Goal: Transaction & Acquisition: Book appointment/travel/reservation

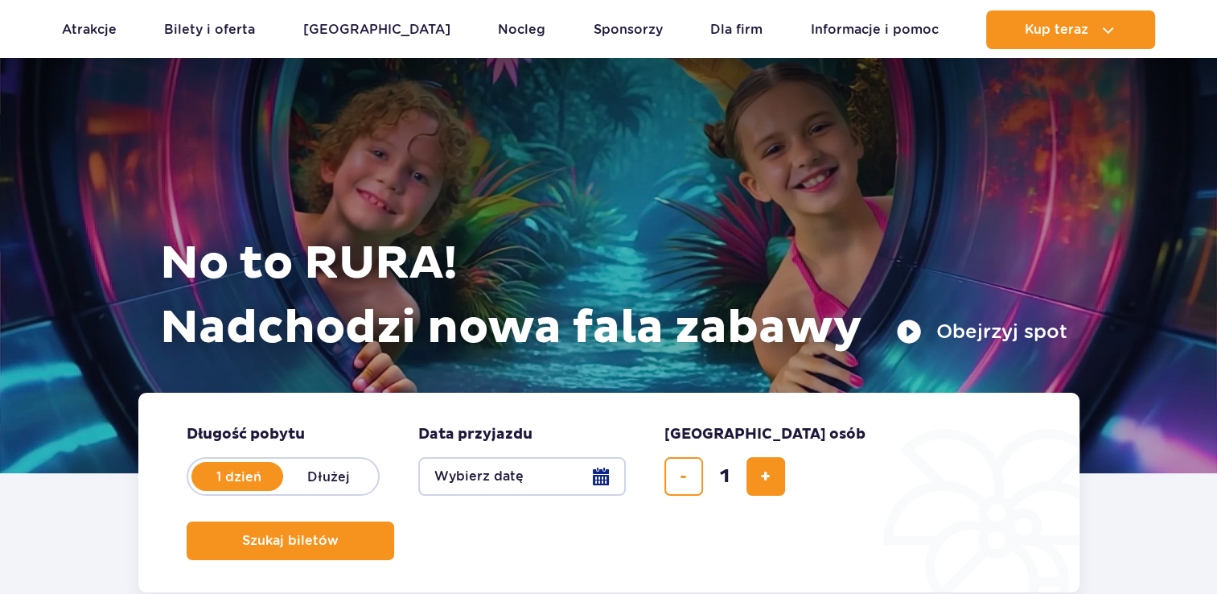
scroll to position [80, 0]
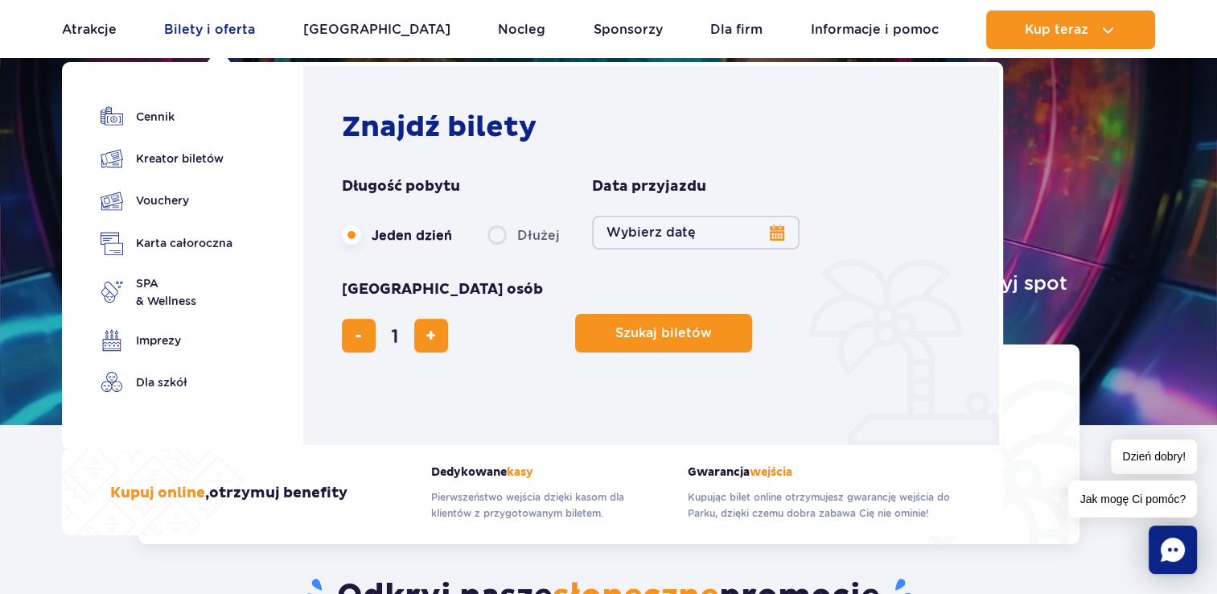
click at [214, 29] on link "Bilety i oferta" at bounding box center [209, 29] width 91 height 39
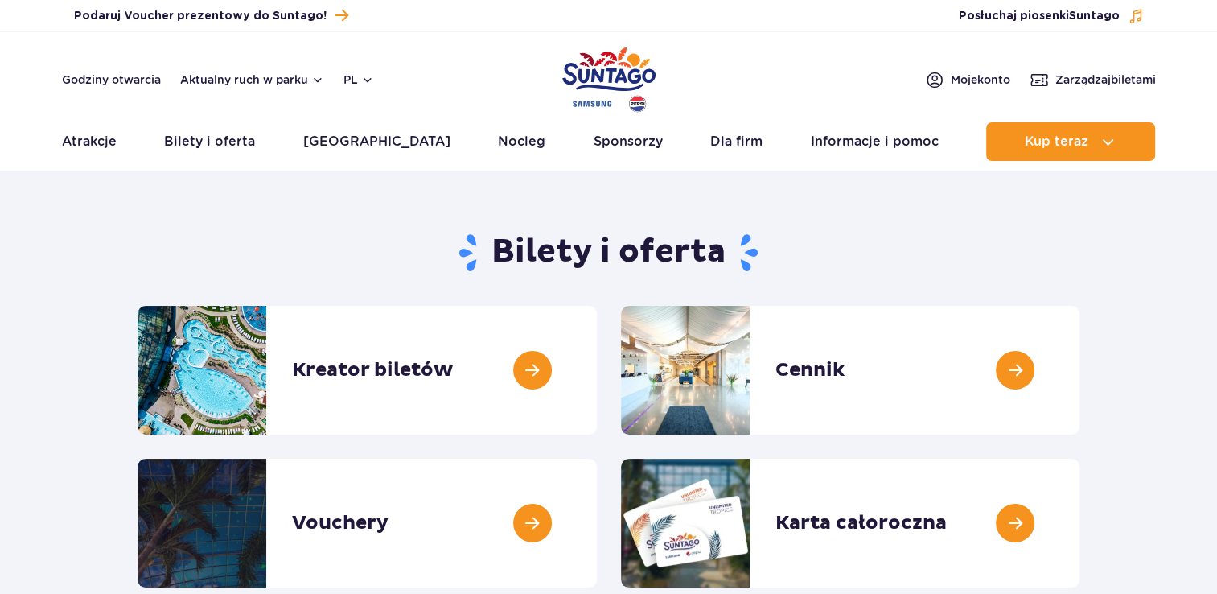
scroll to position [80, 0]
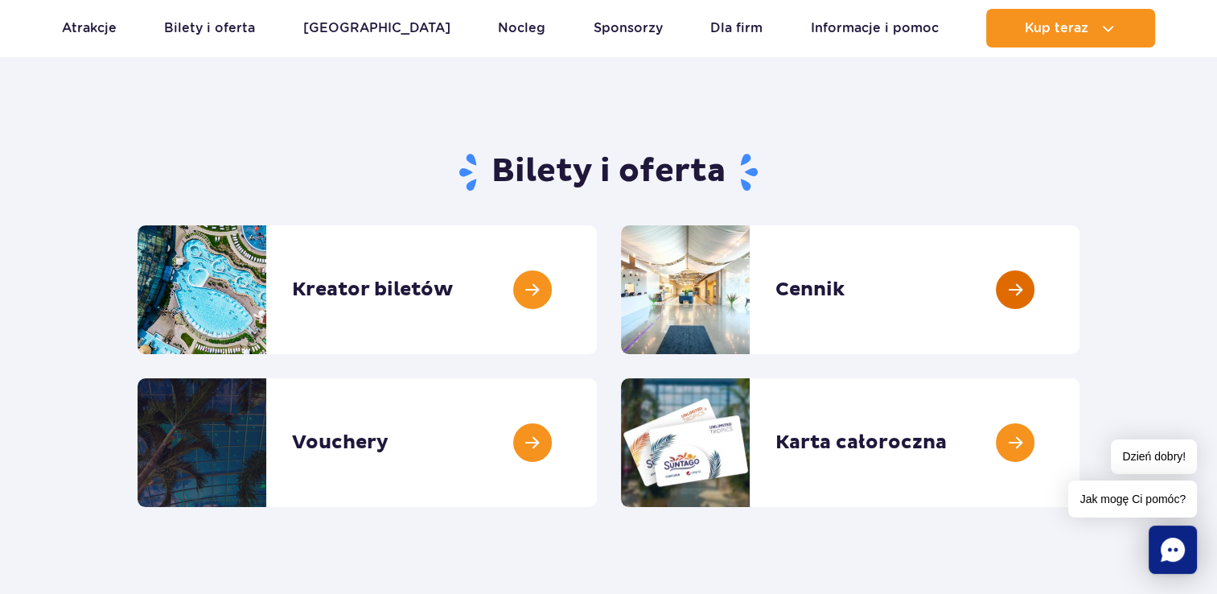
click at [1080, 290] on link at bounding box center [1080, 289] width 0 height 129
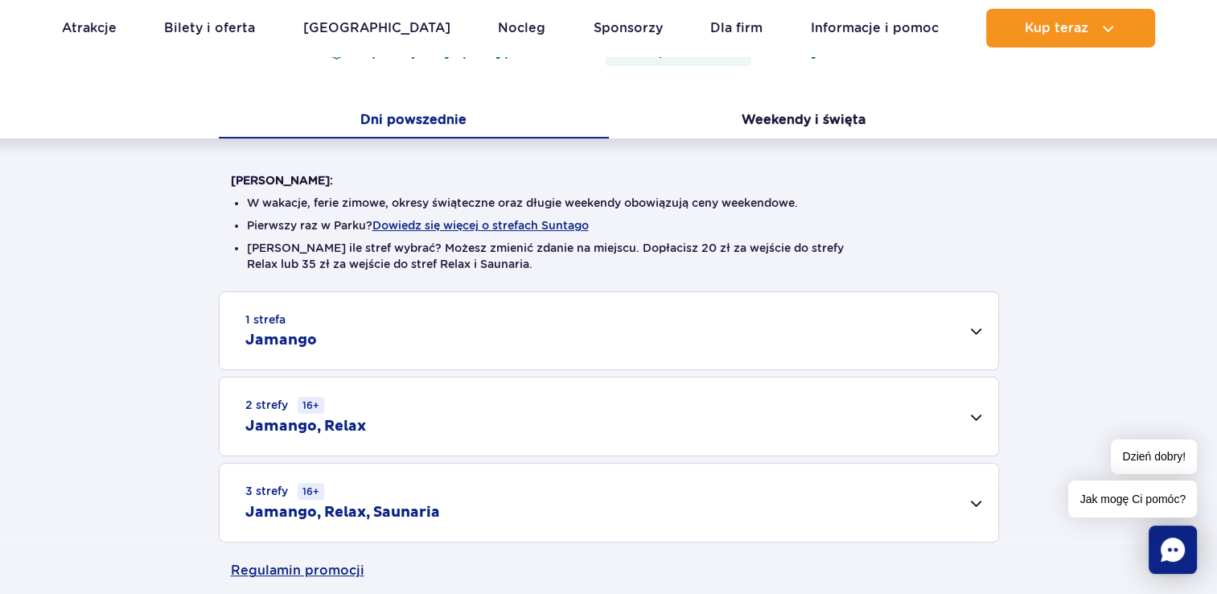
scroll to position [402, 0]
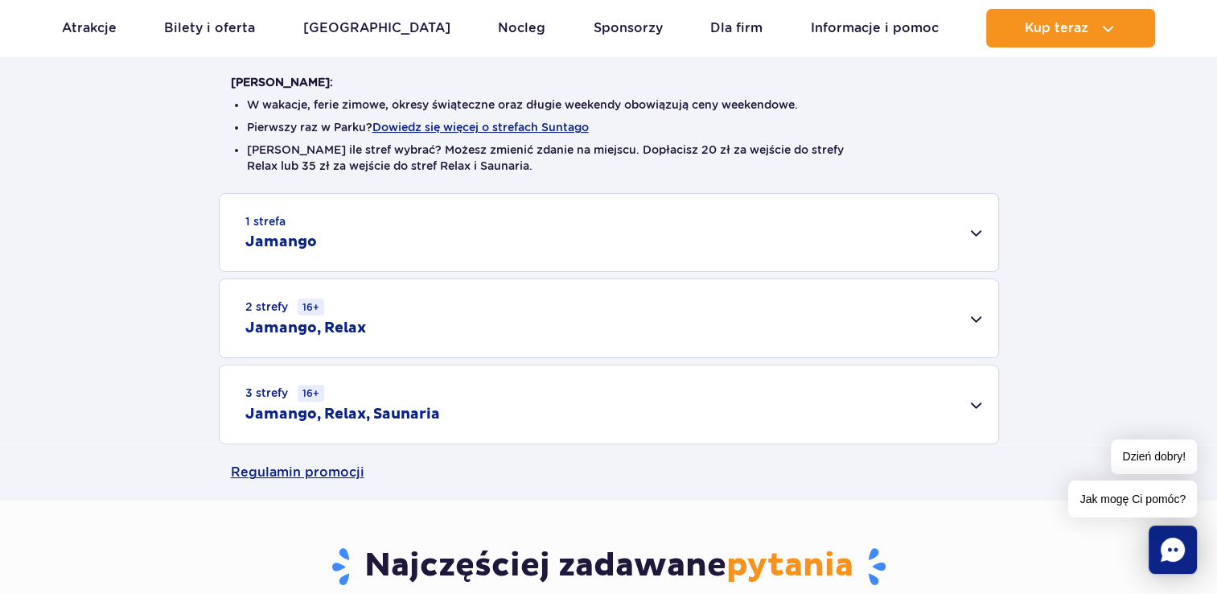
click at [957, 319] on div "2 strefy 16+ Jamango, Relax" at bounding box center [609, 318] width 779 height 78
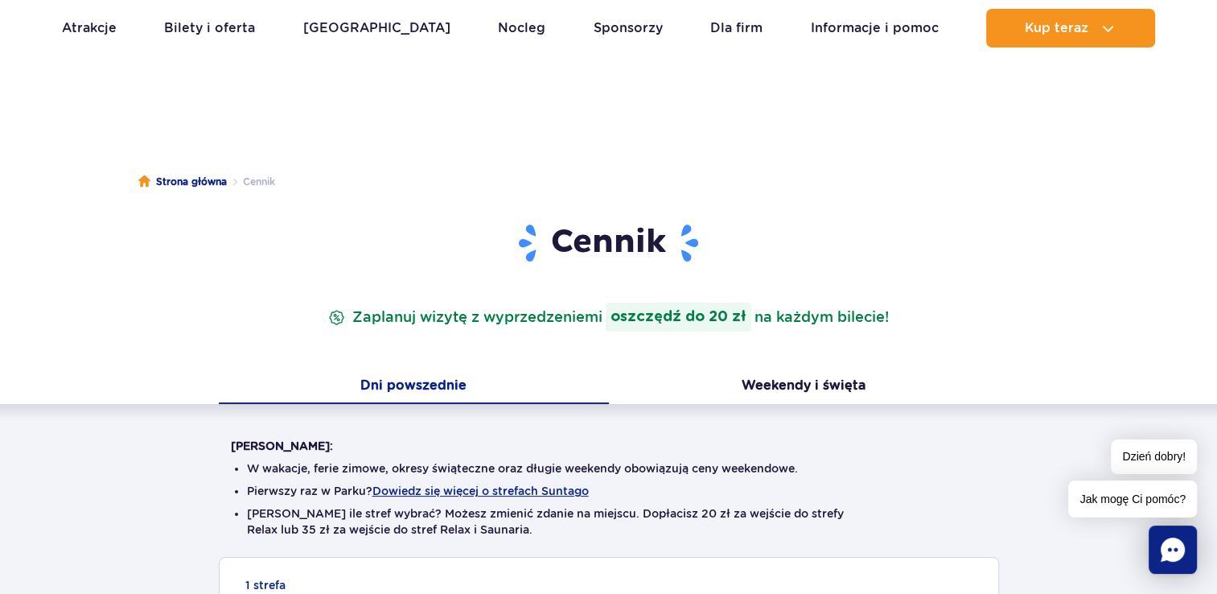
scroll to position [0, 0]
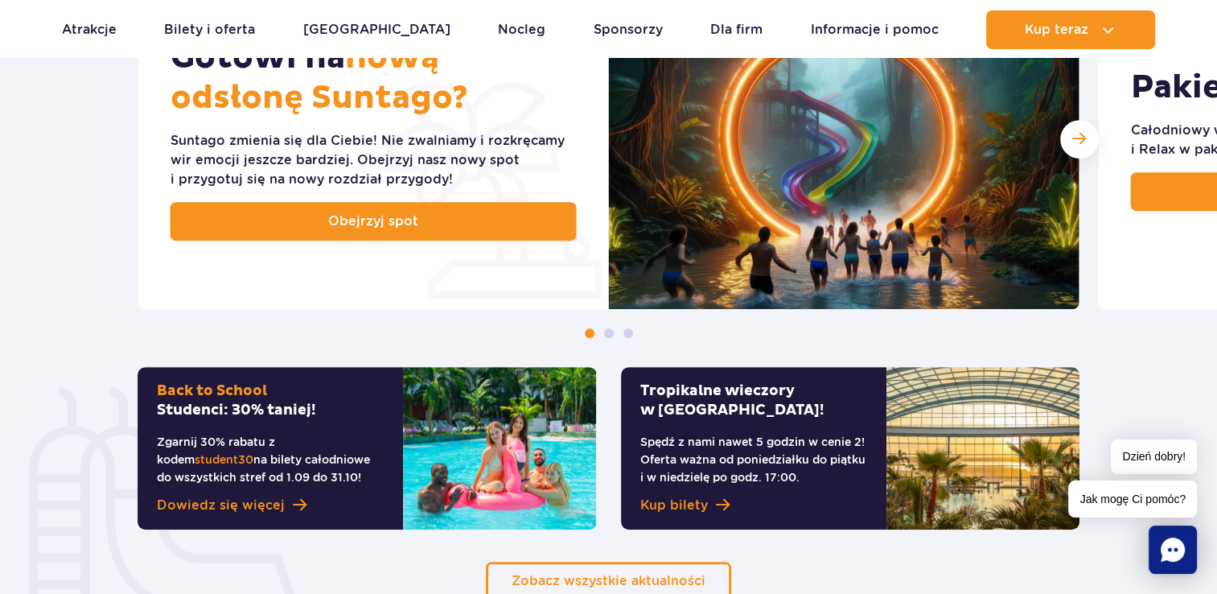
scroll to position [804, 0]
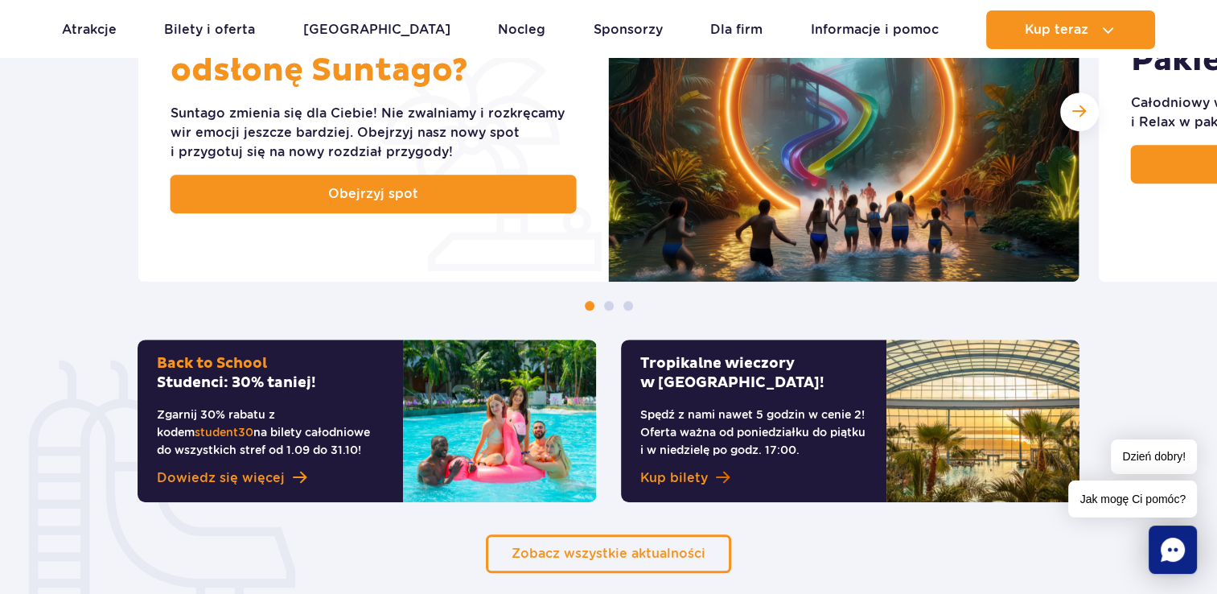
click at [716, 476] on span at bounding box center [723, 477] width 14 height 15
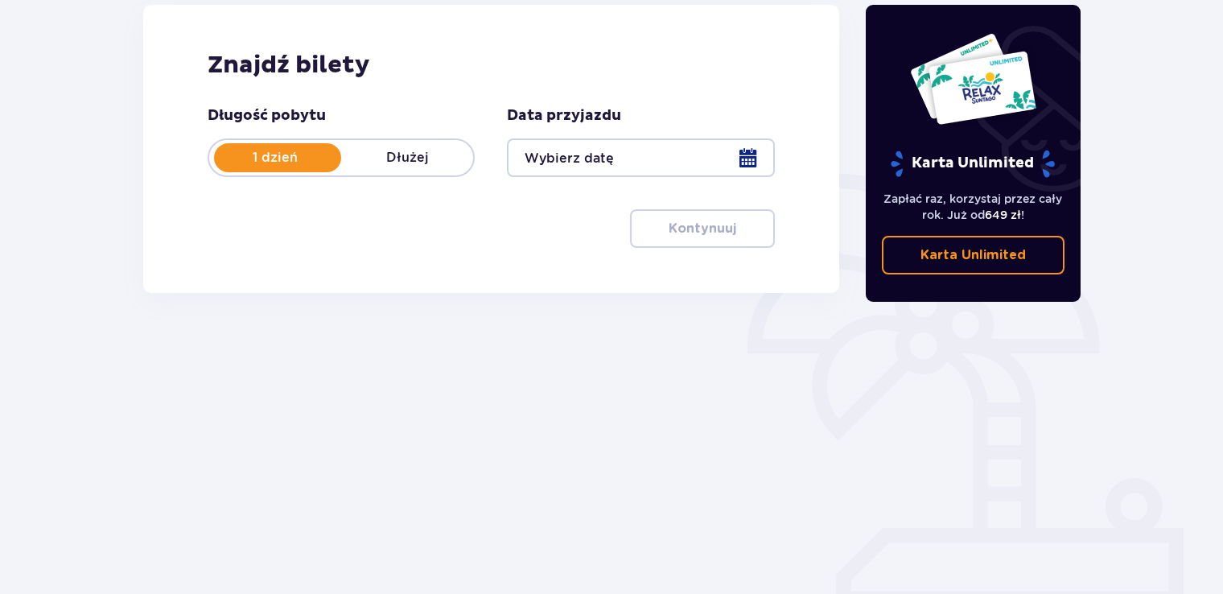
scroll to position [64, 0]
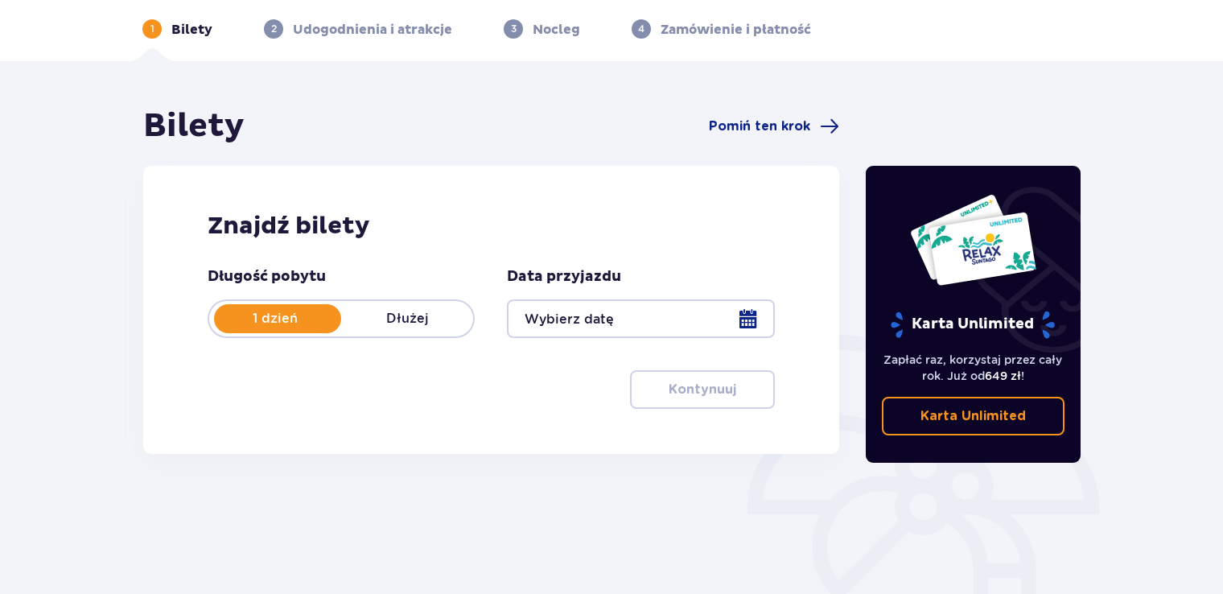
click at [755, 314] on div at bounding box center [640, 318] width 267 height 39
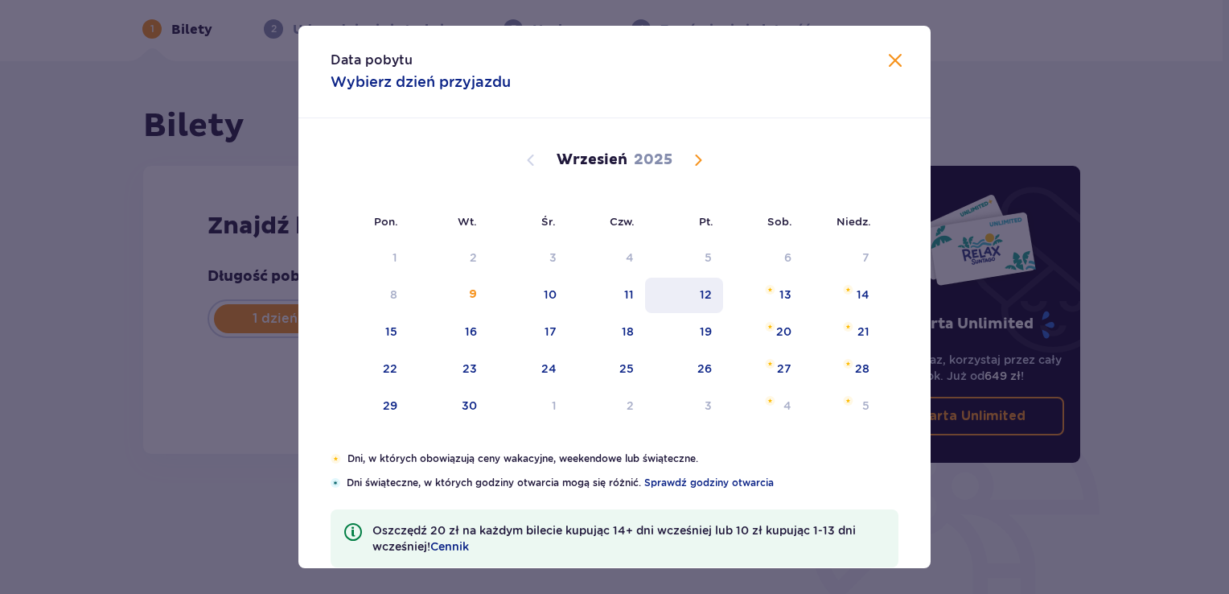
click at [701, 294] on div "12" at bounding box center [706, 294] width 12 height 16
type input "[DATE]"
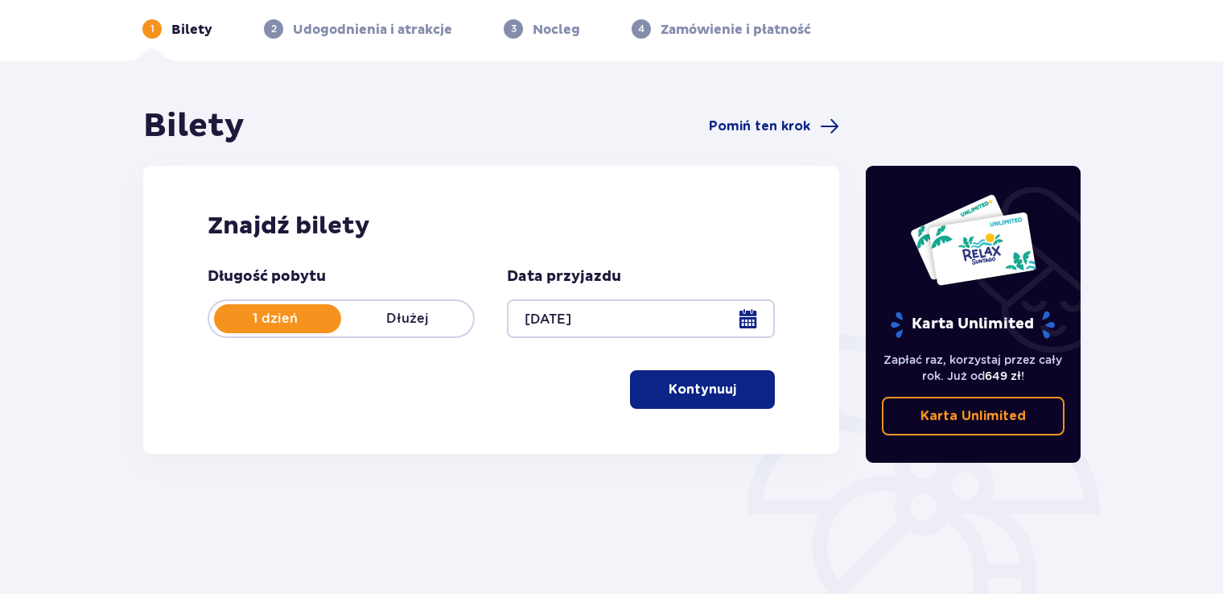
click at [688, 385] on p "Kontynuuj" at bounding box center [703, 390] width 68 height 18
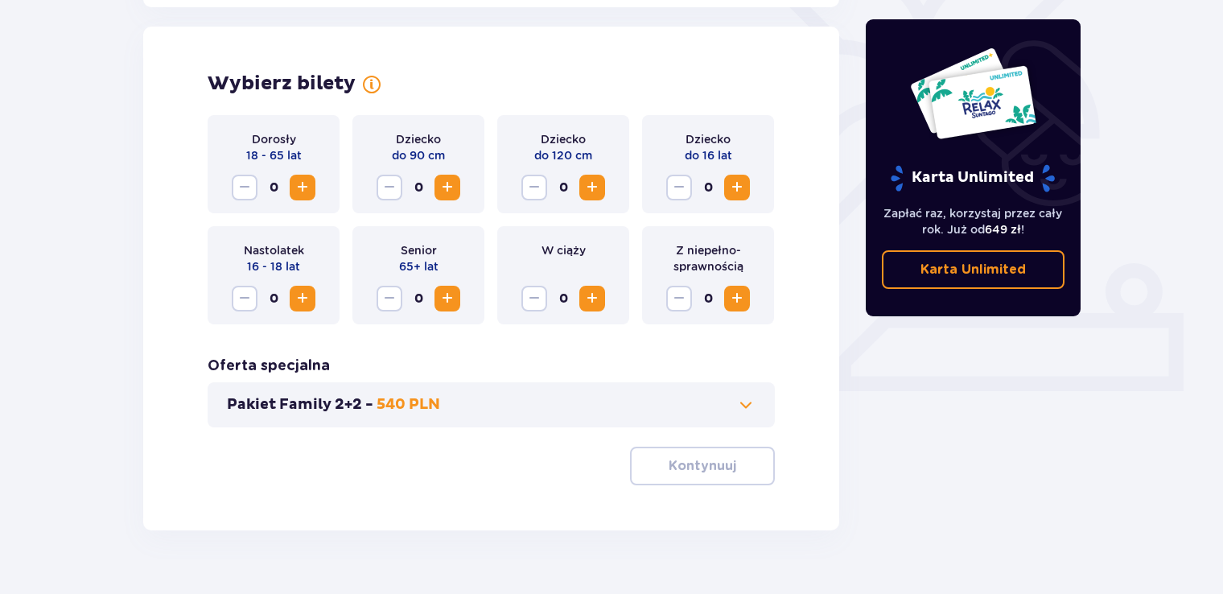
scroll to position [447, 0]
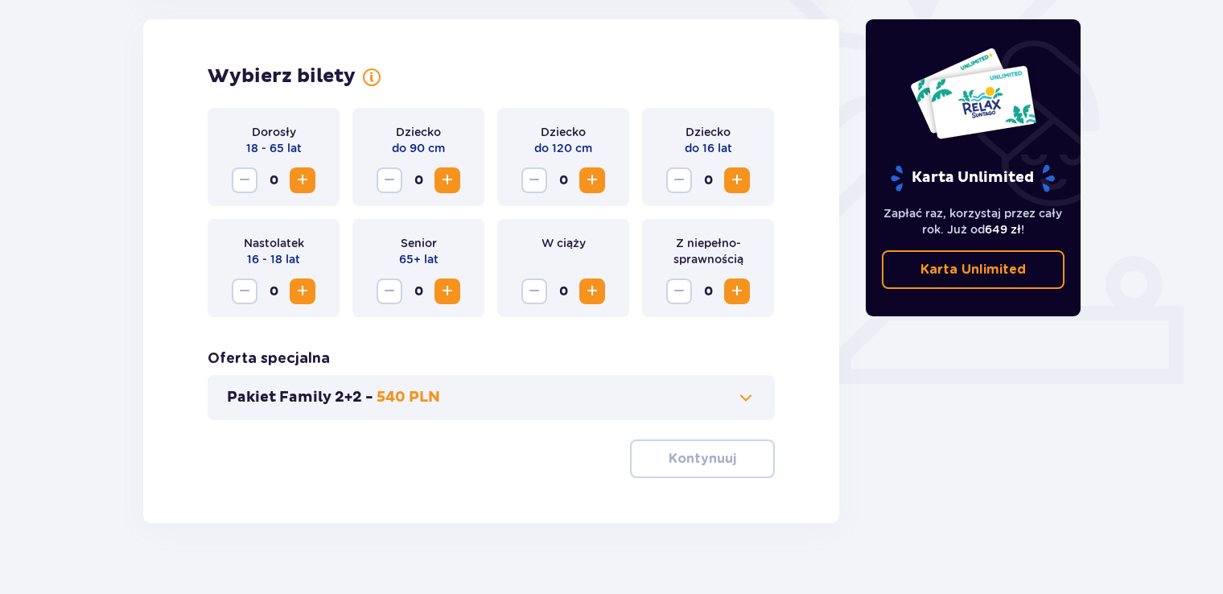
click at [307, 175] on span "Increase" at bounding box center [302, 180] width 19 height 19
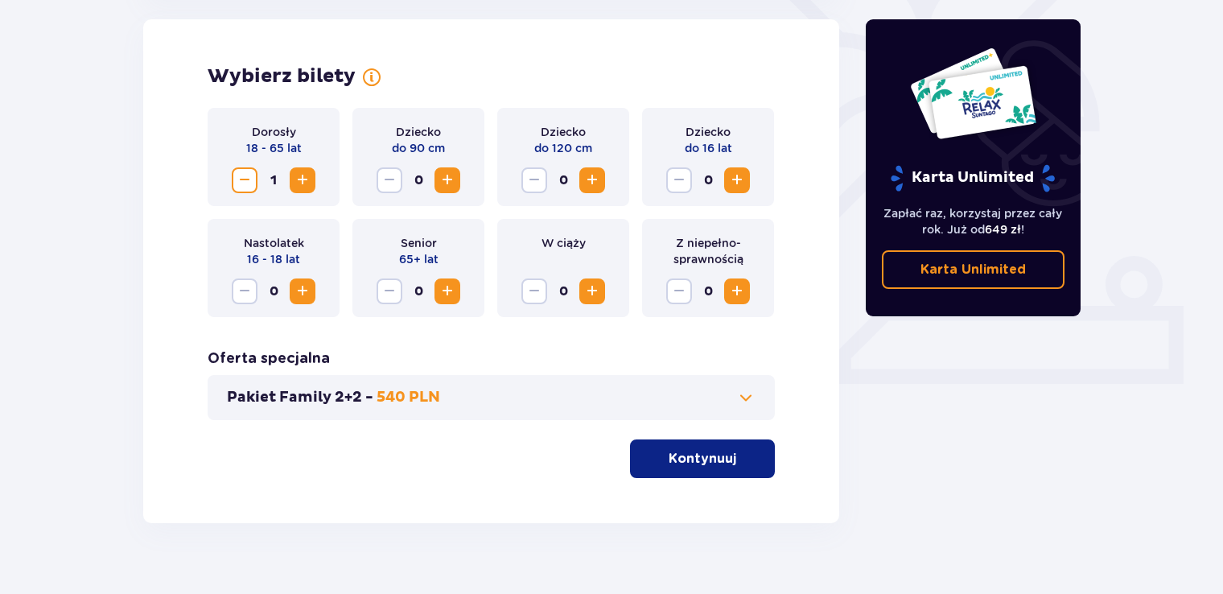
click at [307, 175] on span "Increase" at bounding box center [302, 180] width 19 height 19
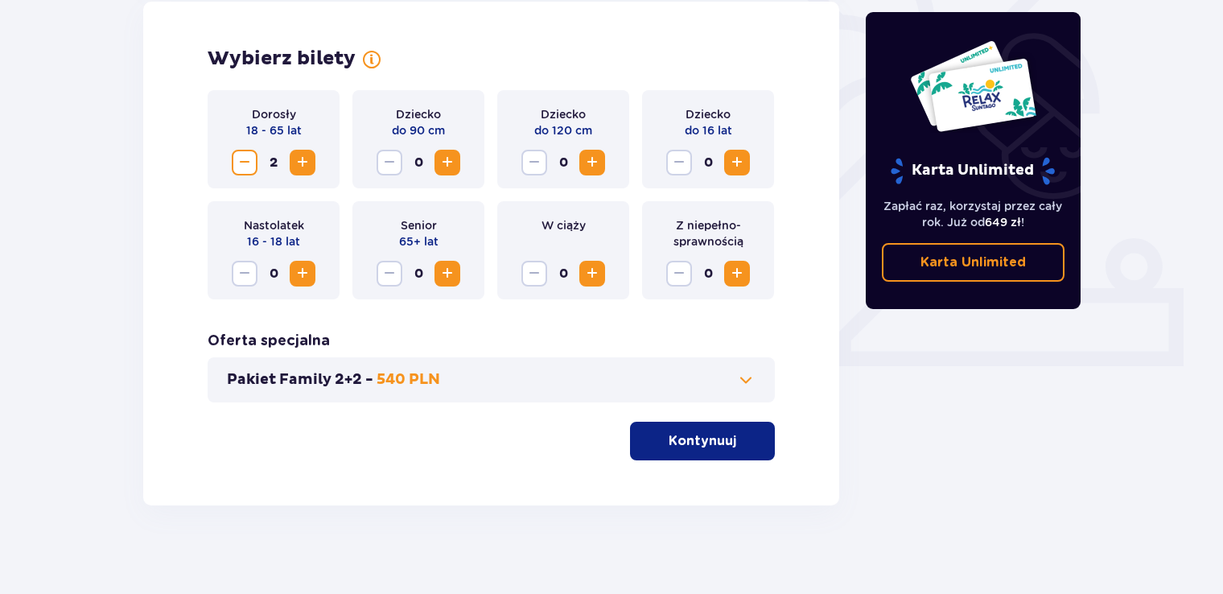
scroll to position [473, 0]
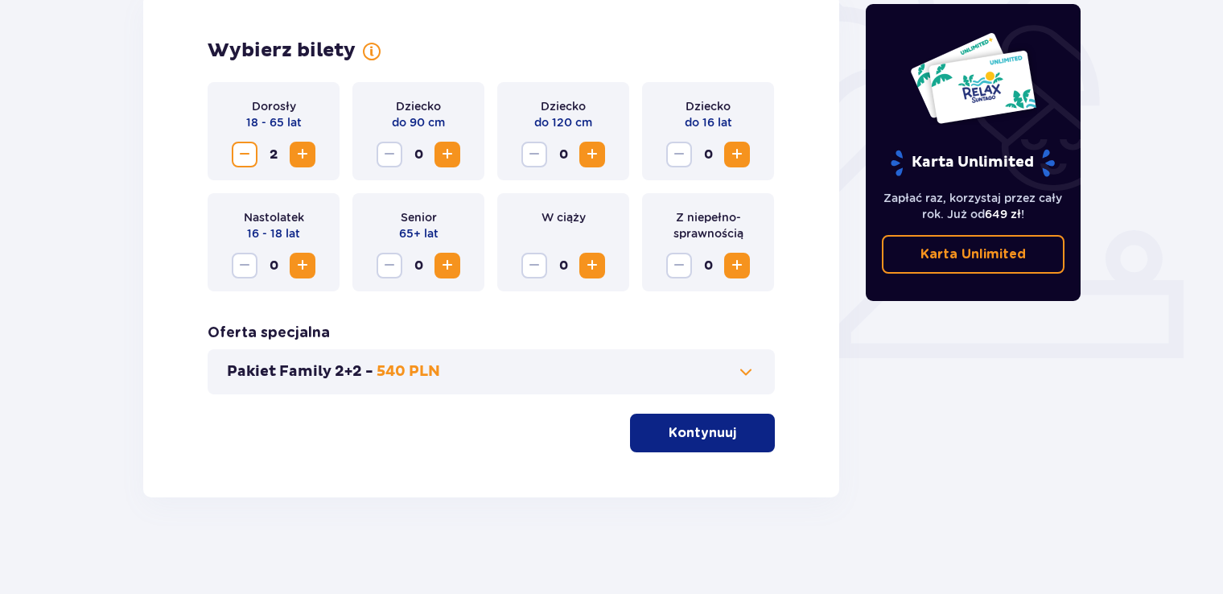
click at [672, 438] on p "Kontynuuj" at bounding box center [703, 433] width 68 height 18
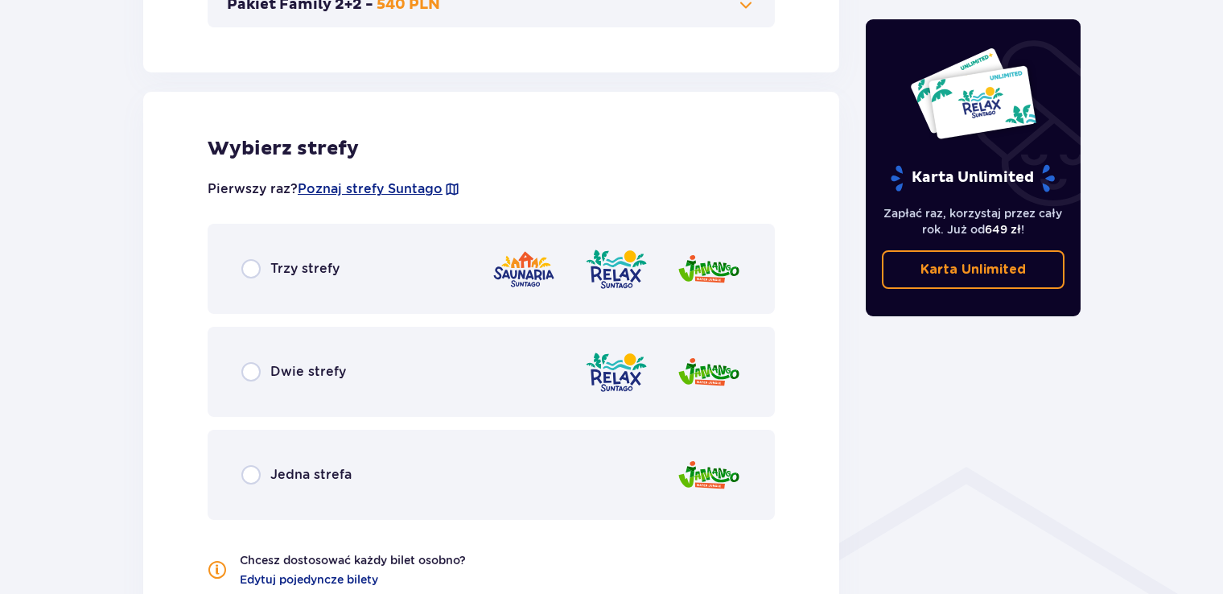
scroll to position [893, 0]
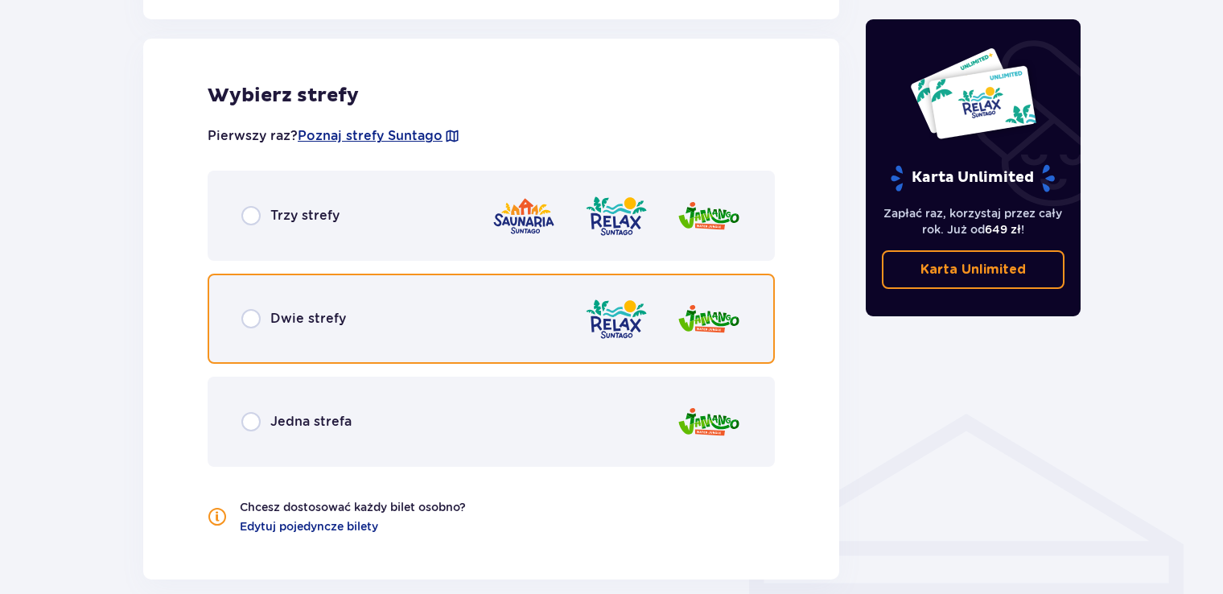
click at [251, 319] on input "radio" at bounding box center [250, 318] width 19 height 19
radio input "true"
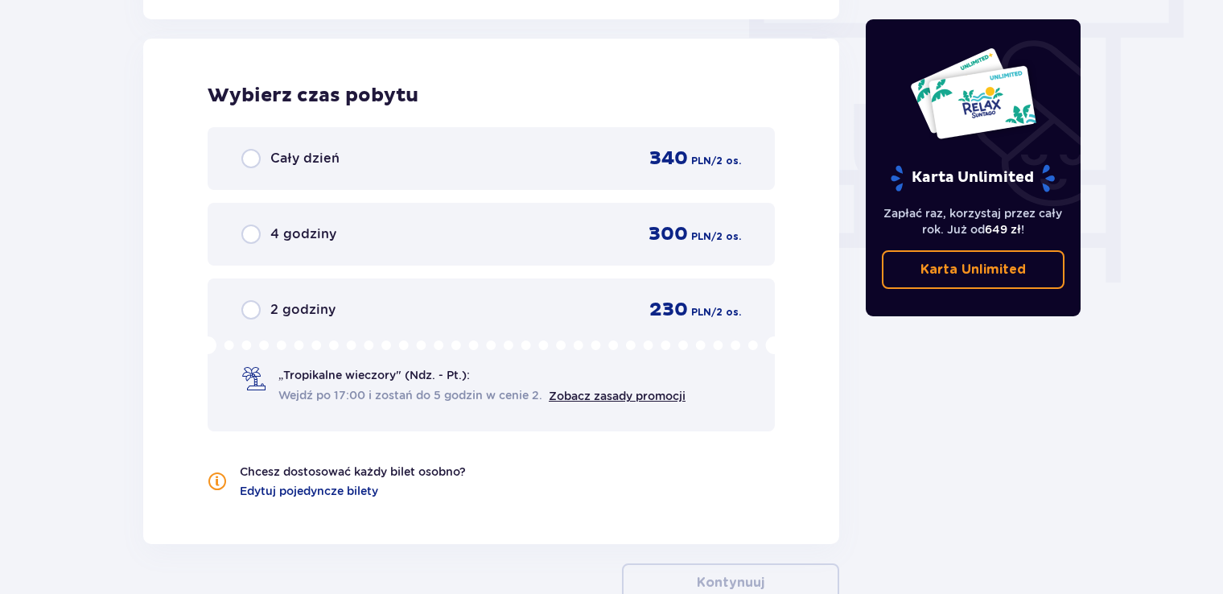
scroll to position [1500, 0]
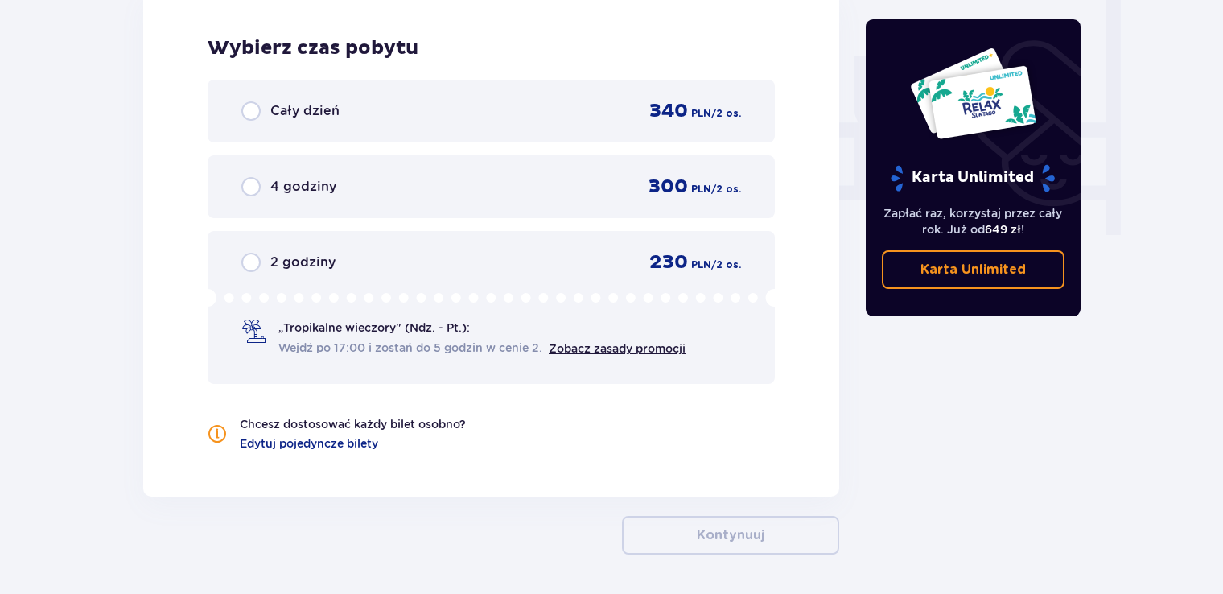
click at [346, 329] on p "„Tropikalne wieczory" (Ndz. - Pt.):" at bounding box center [373, 327] width 191 height 16
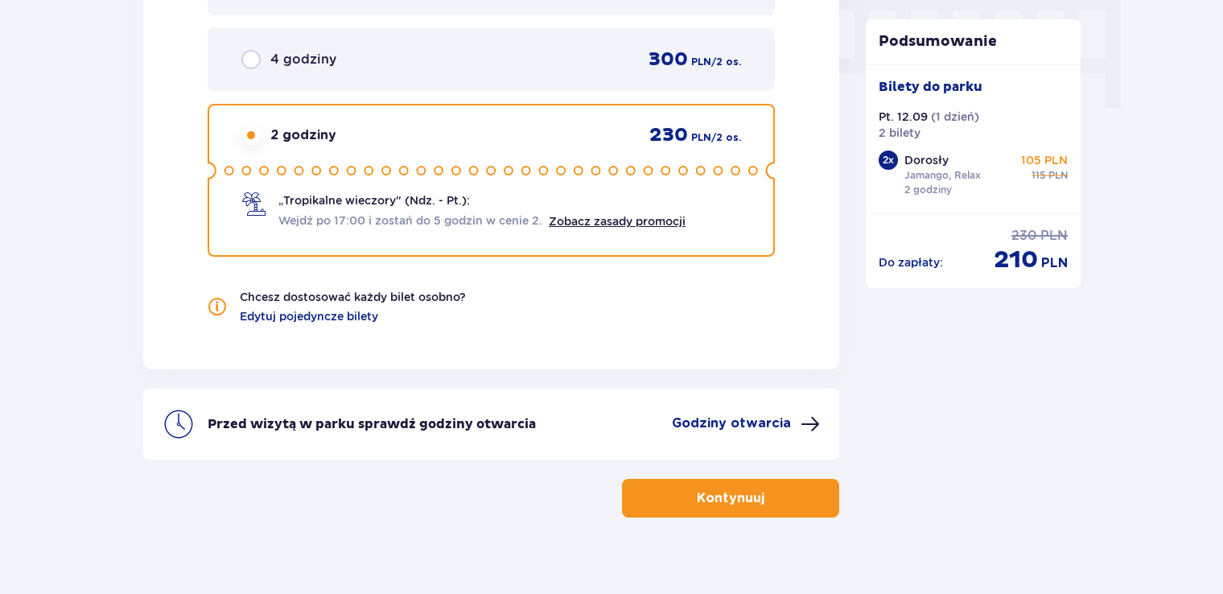
scroll to position [1645, 0]
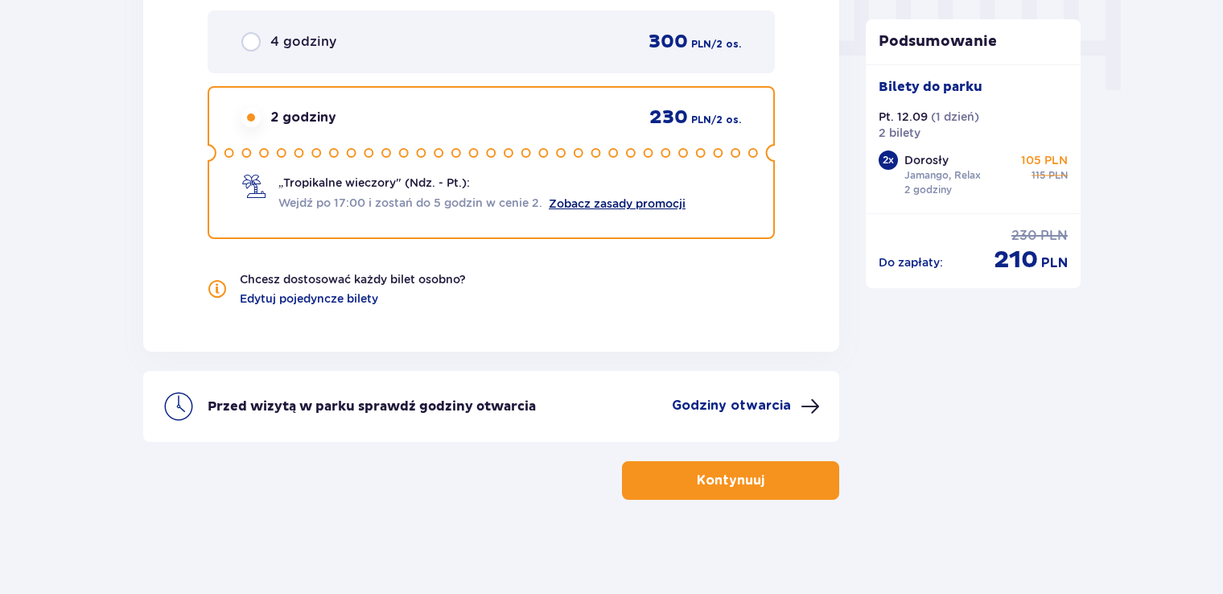
click at [584, 205] on link "Zobacz zasady promocji" at bounding box center [617, 203] width 137 height 13
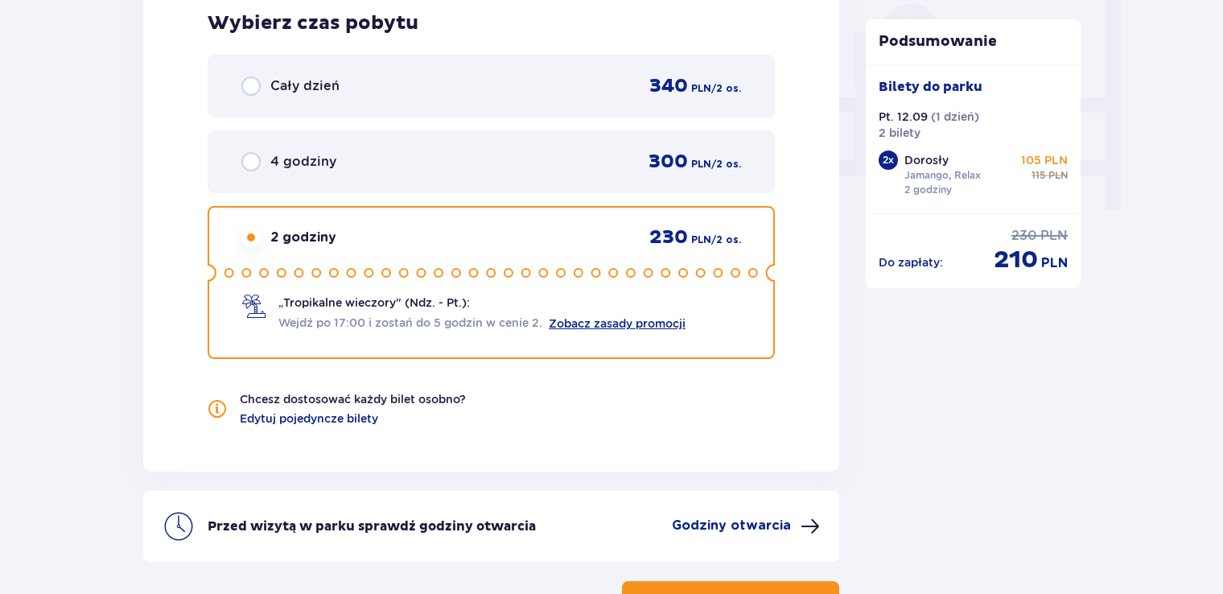
scroll to position [1484, 0]
